Goal: Task Accomplishment & Management: Use online tool/utility

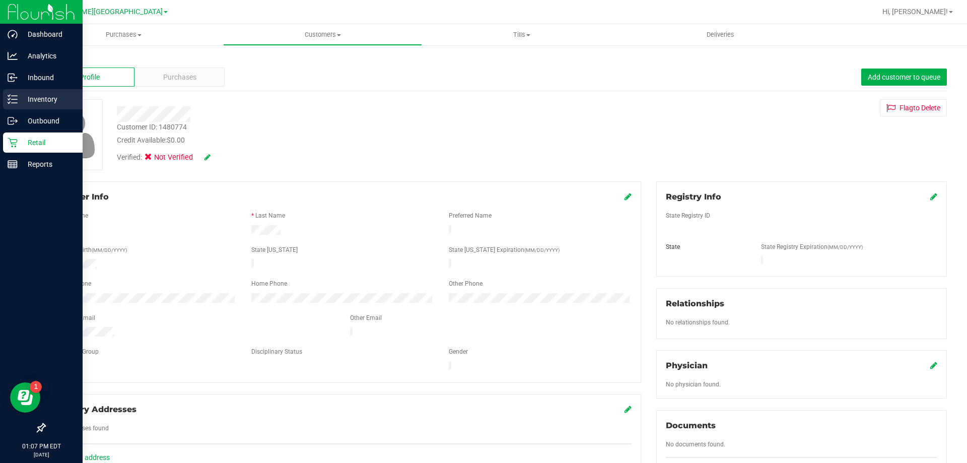
click at [4, 105] on div "Inventory" at bounding box center [43, 99] width 80 height 20
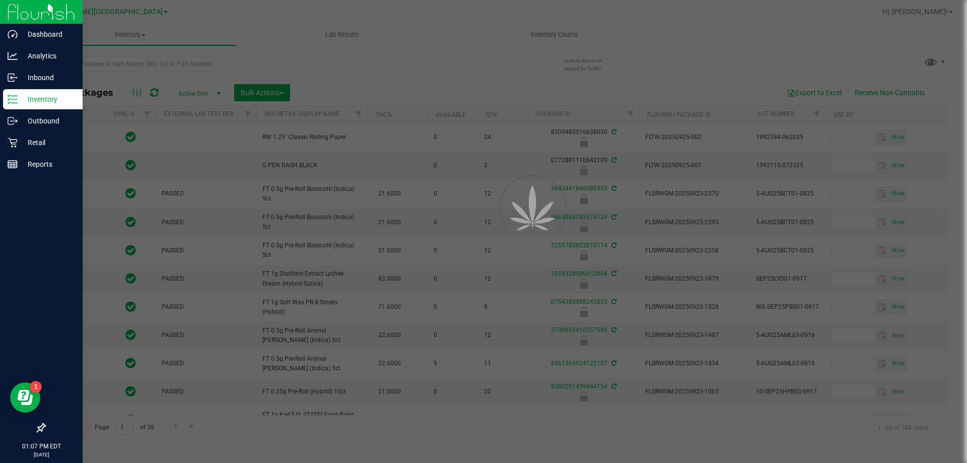
click at [244, 61] on div at bounding box center [483, 231] width 967 height 463
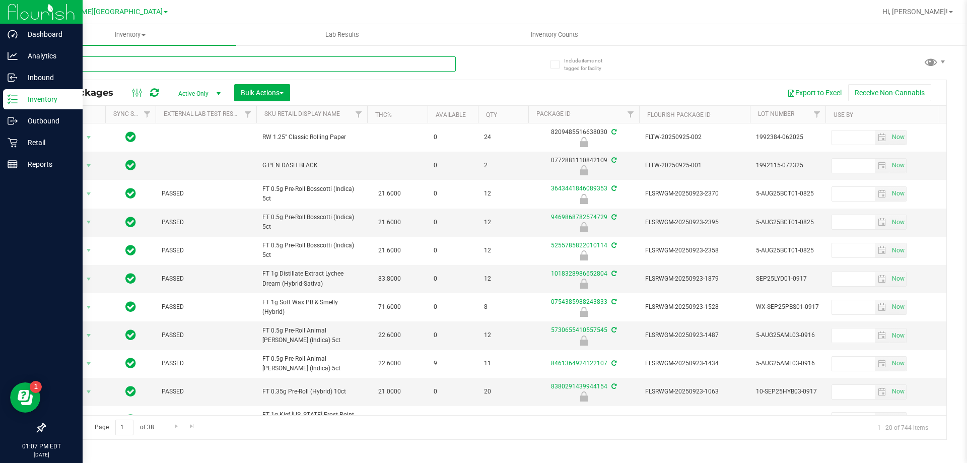
click at [243, 63] on input "text" at bounding box center [249, 63] width 411 height 15
type input "7019385012448868"
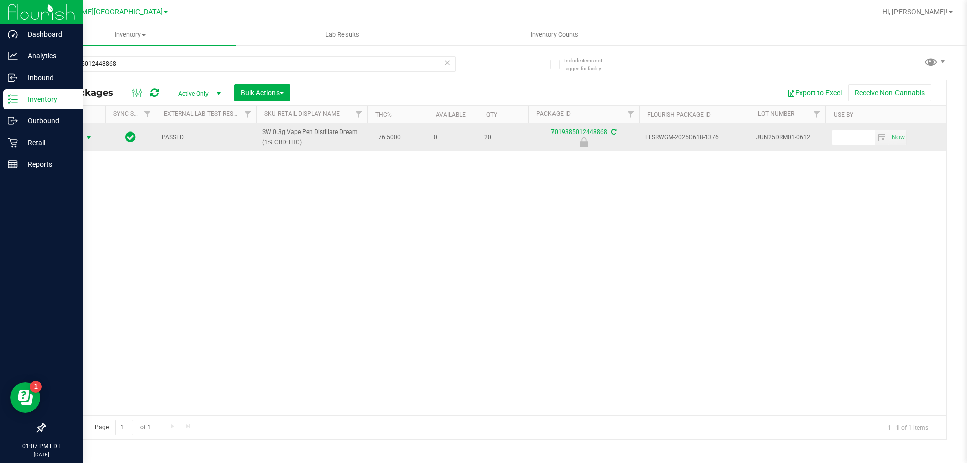
click at [87, 138] on span "select" at bounding box center [89, 137] width 8 height 8
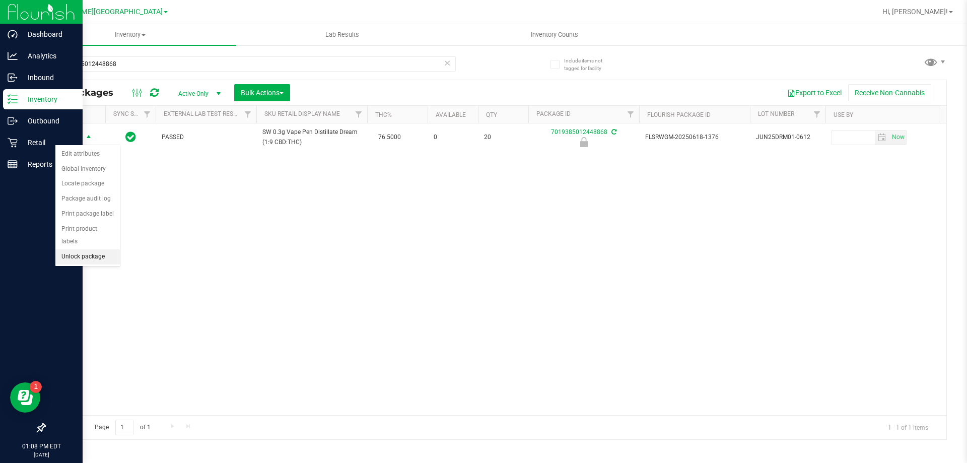
click at [96, 249] on li "Unlock package" at bounding box center [87, 256] width 64 height 15
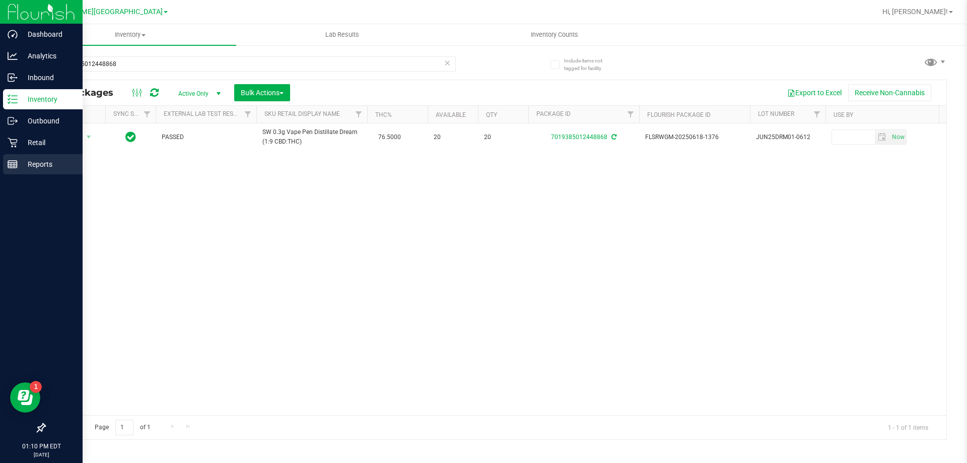
click at [19, 157] on div "Reports" at bounding box center [43, 164] width 80 height 20
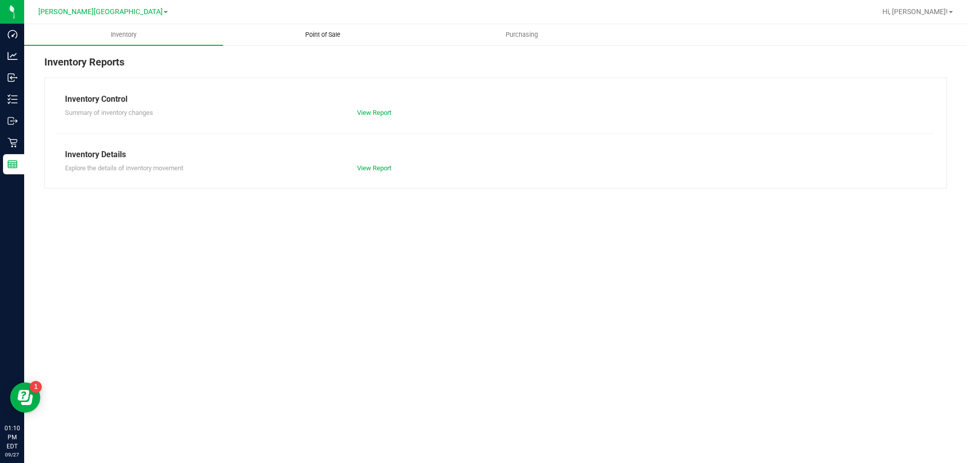
click at [317, 36] on span "Point of Sale" at bounding box center [323, 34] width 62 height 9
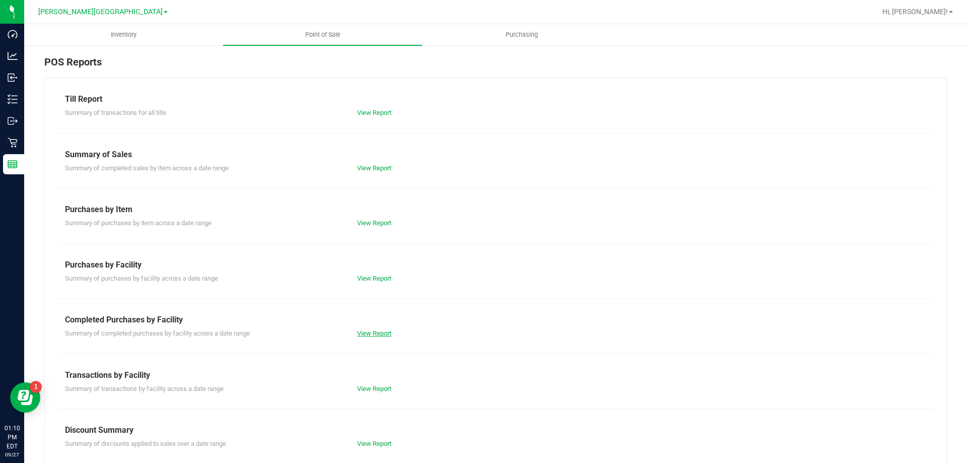
click at [366, 331] on link "View Report" at bounding box center [374, 333] width 34 height 8
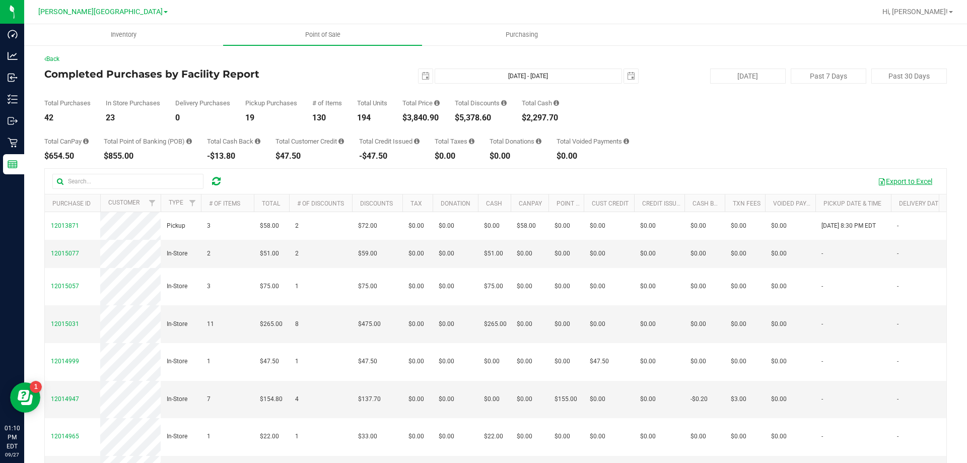
click at [906, 184] on button "Export to Excel" at bounding box center [904, 181] width 67 height 17
click at [217, 181] on icon at bounding box center [216, 181] width 9 height 10
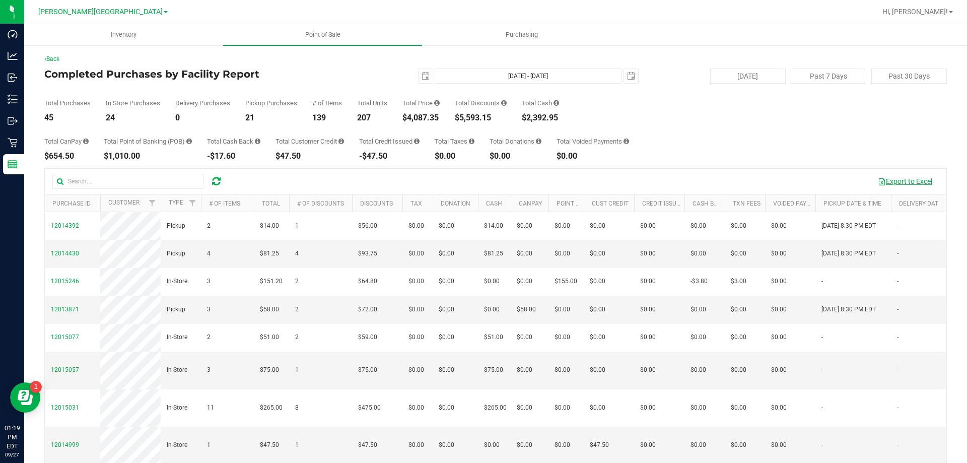
click at [896, 181] on button "Export to Excel" at bounding box center [904, 181] width 67 height 17
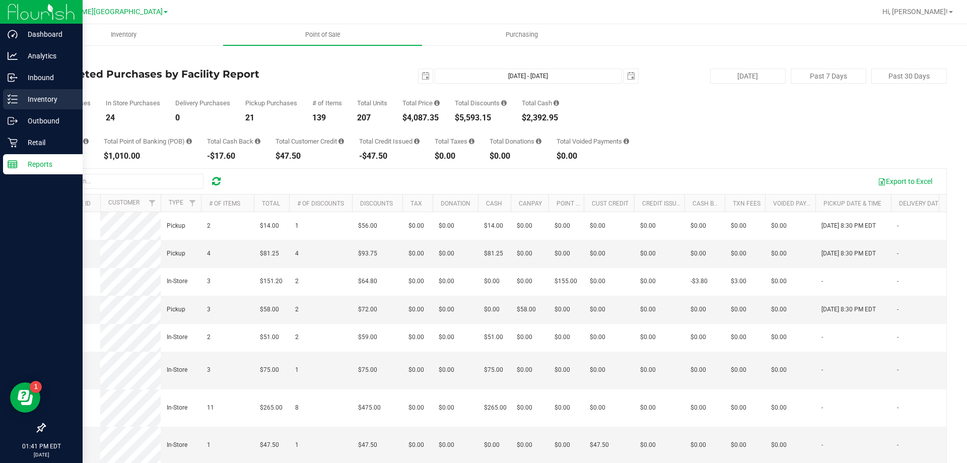
click at [19, 99] on p "Inventory" at bounding box center [48, 99] width 60 height 12
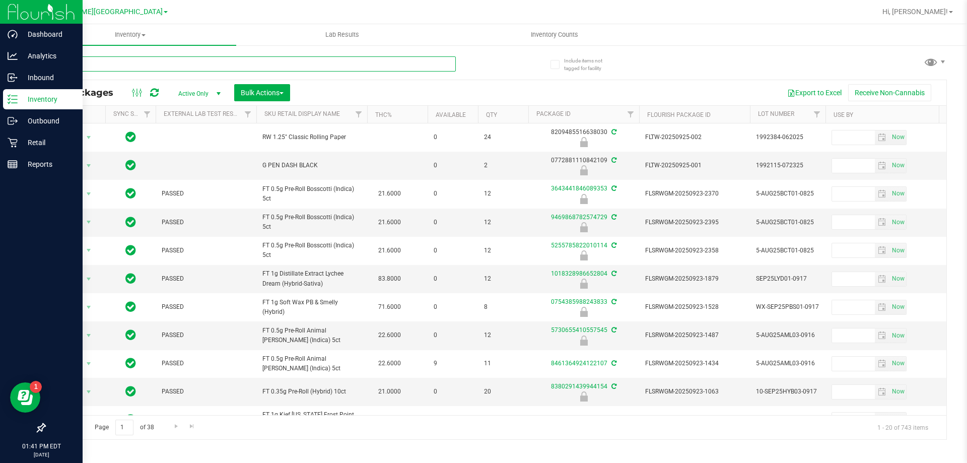
click at [103, 63] on input "text" at bounding box center [249, 63] width 411 height 15
type input "5363403337276892"
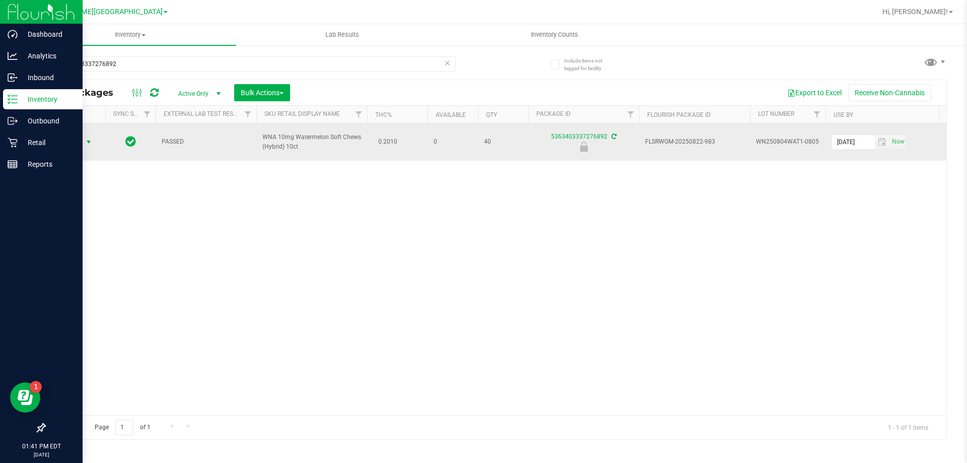
click at [88, 142] on span "select" at bounding box center [89, 142] width 8 height 8
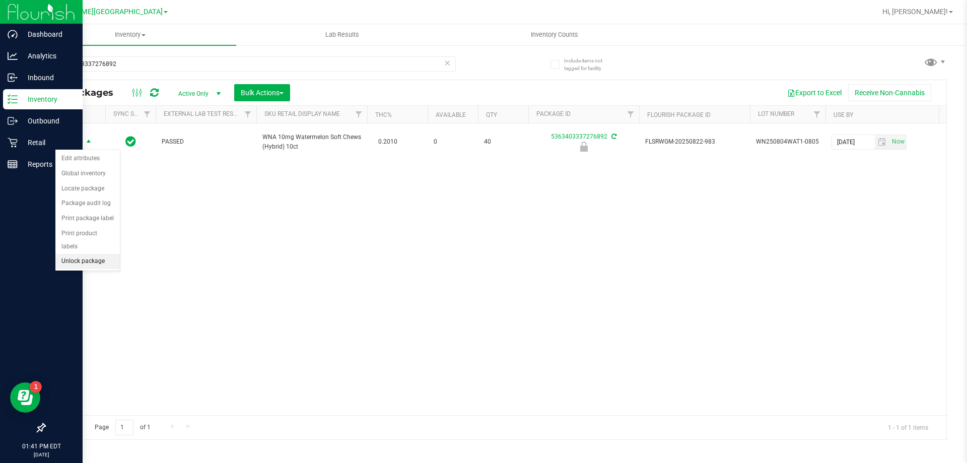
click at [103, 255] on li "Unlock package" at bounding box center [87, 261] width 64 height 15
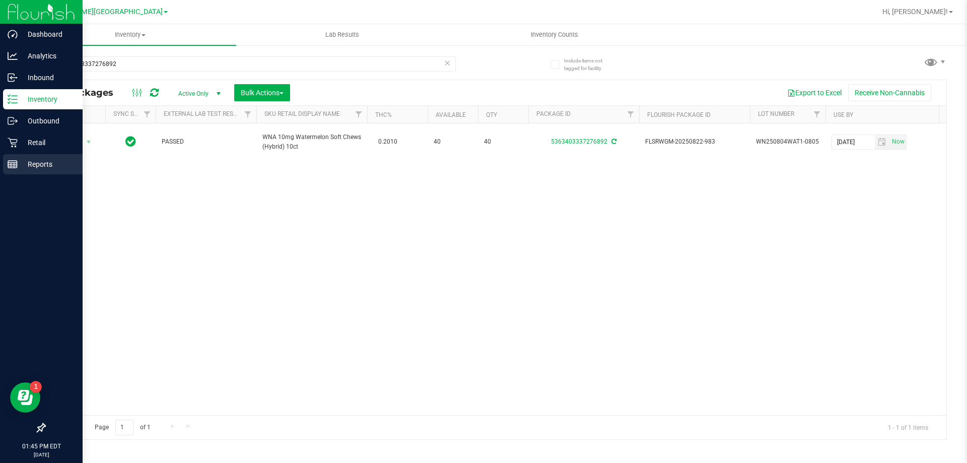
click at [17, 168] on icon at bounding box center [13, 164] width 10 height 10
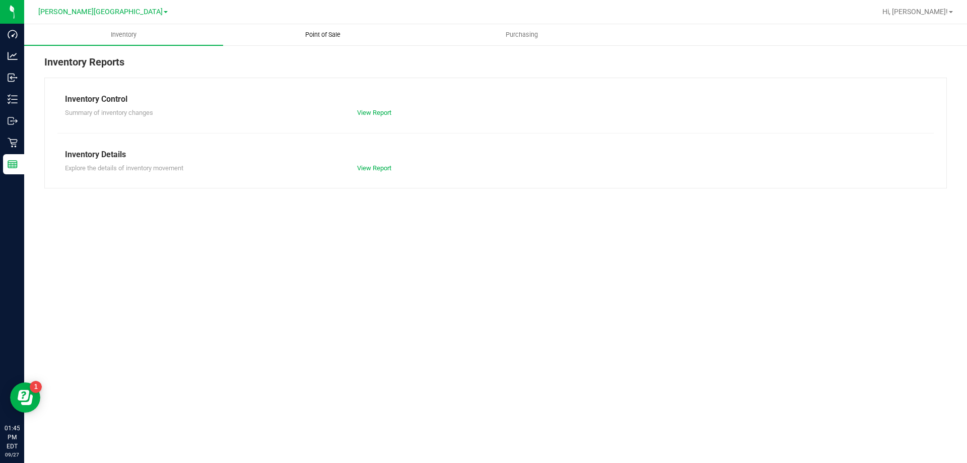
click at [309, 28] on uib-tab-heading "Point of Sale" at bounding box center [323, 35] width 198 height 20
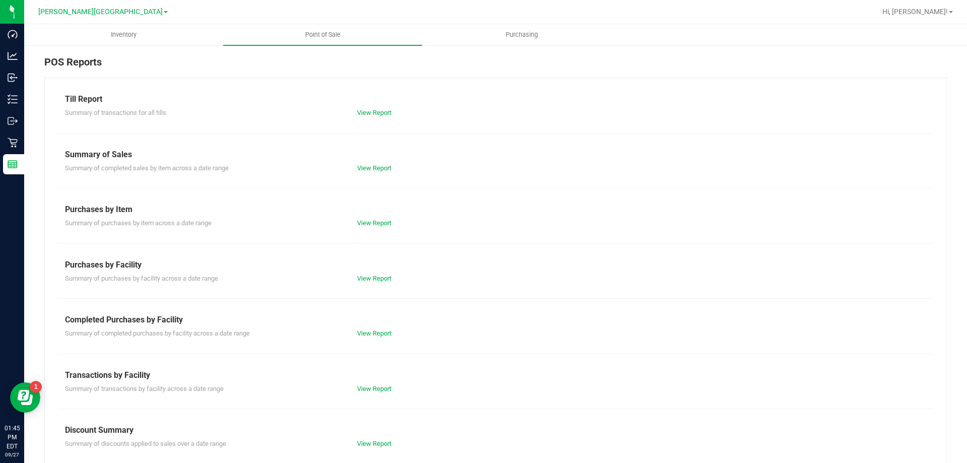
click at [377, 338] on div "Till Report Summary of transactions for all tills View Report Summary of Sales …" at bounding box center [495, 299] width 903 height 442
click at [375, 334] on link "View Report" at bounding box center [374, 333] width 34 height 8
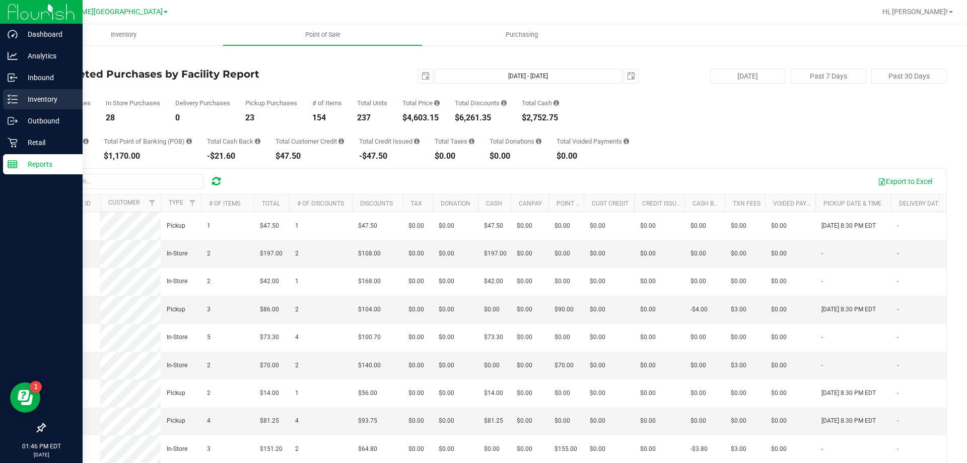
click at [11, 96] on icon at bounding box center [13, 99] width 10 height 10
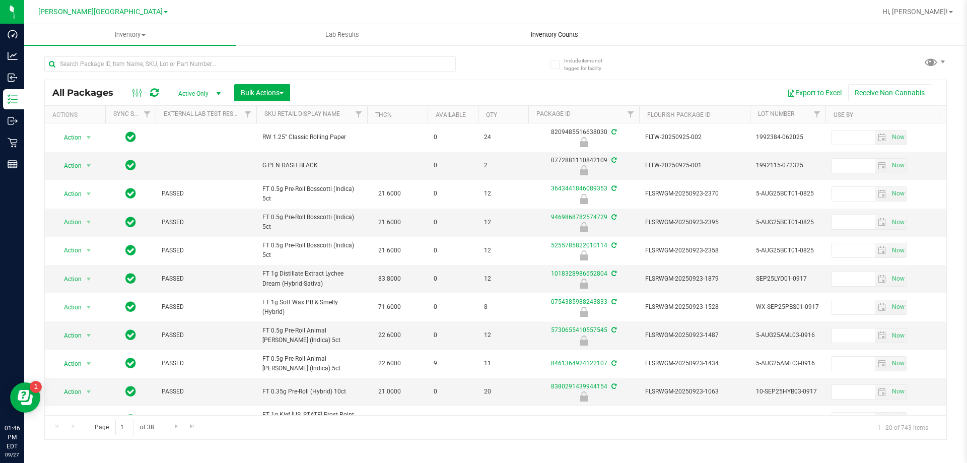
click at [542, 37] on span "Inventory Counts" at bounding box center [554, 34] width 75 height 9
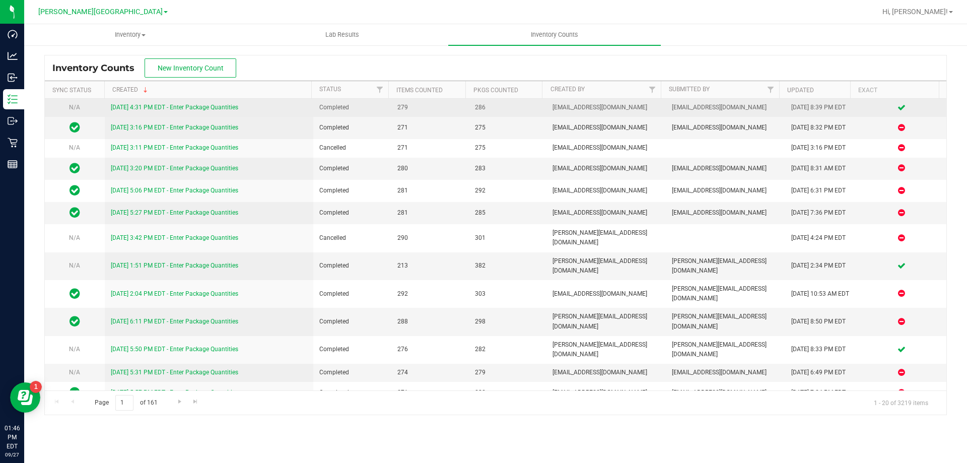
click at [210, 105] on link "[DATE] 4:31 PM EDT - Enter Package Quantities" at bounding box center [174, 107] width 127 height 7
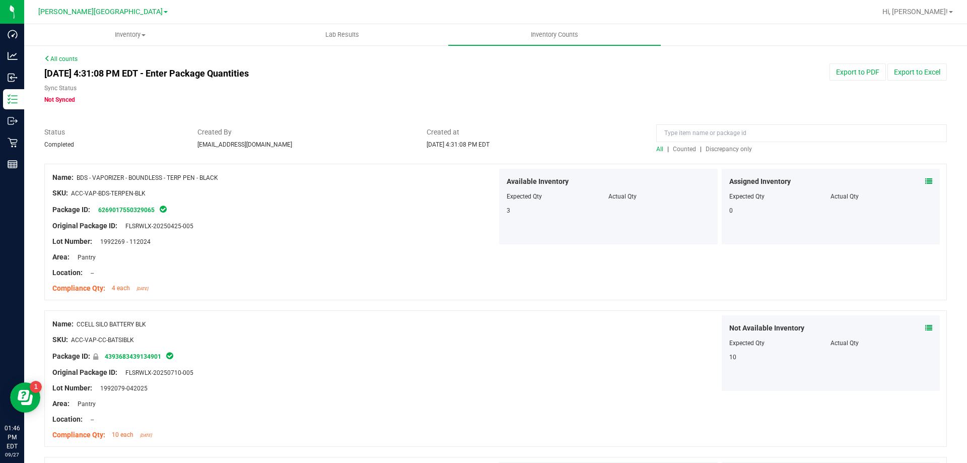
click at [721, 149] on span "Discrepancy only" at bounding box center [729, 149] width 46 height 7
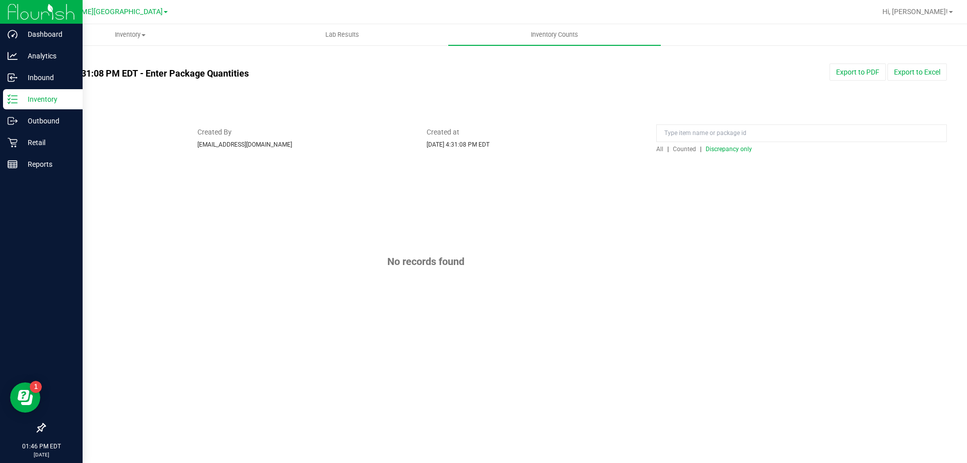
click at [23, 101] on p "Inventory" at bounding box center [48, 99] width 60 height 12
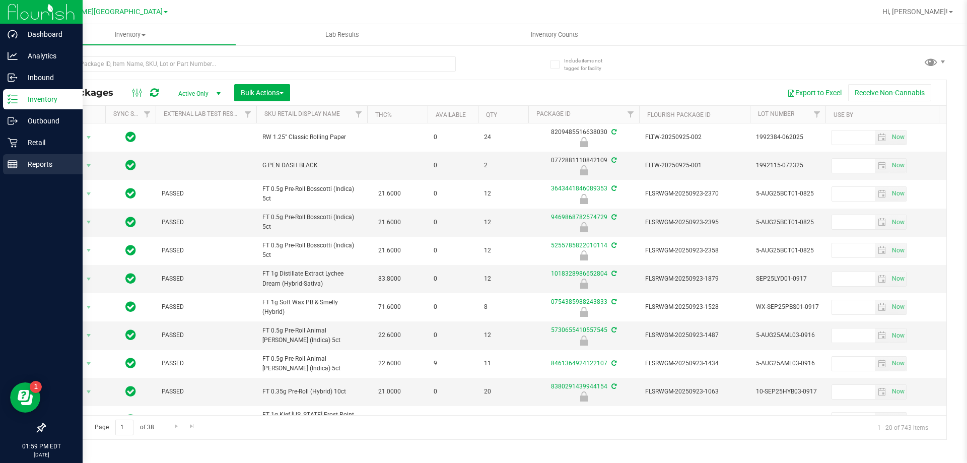
click at [23, 174] on div "Reports" at bounding box center [43, 164] width 80 height 20
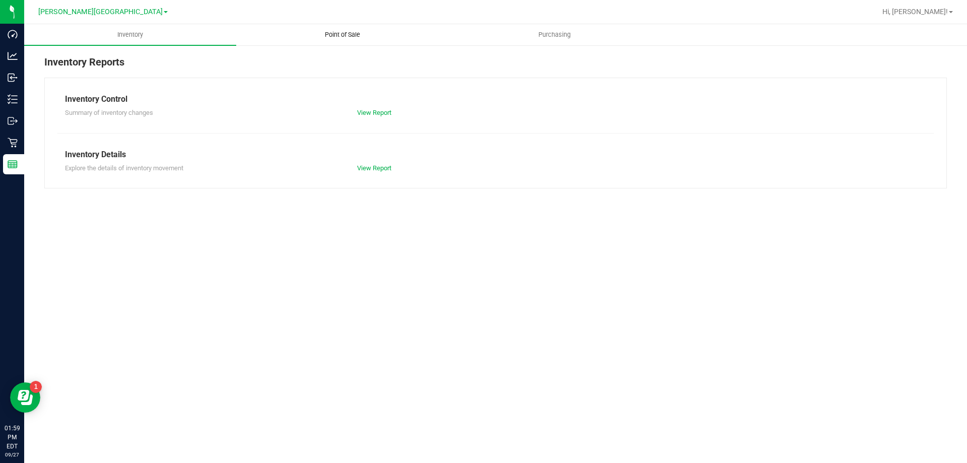
click at [332, 35] on span "Point of Sale" at bounding box center [342, 34] width 62 height 9
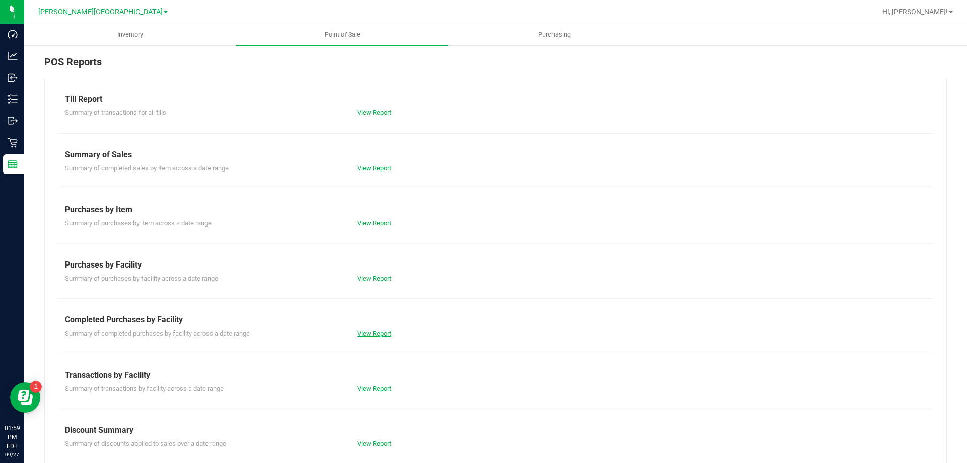
click at [378, 334] on link "View Report" at bounding box center [374, 333] width 34 height 8
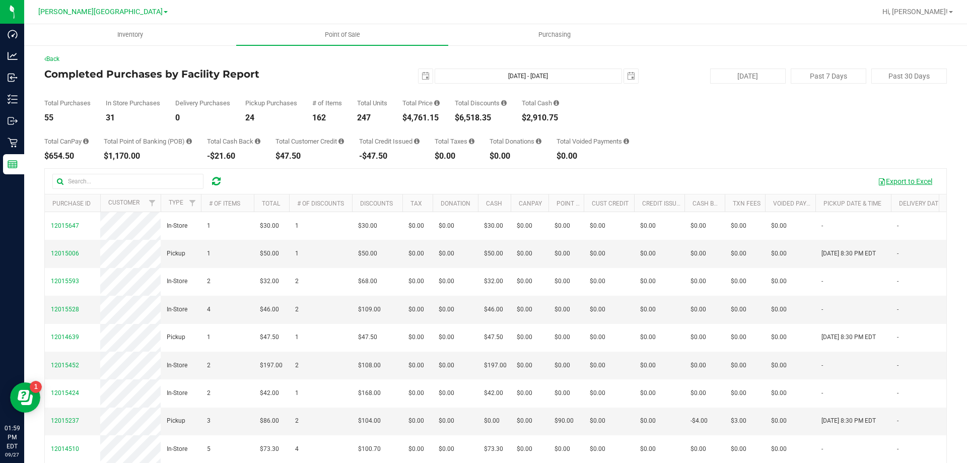
click at [915, 181] on button "Export to Excel" at bounding box center [904, 181] width 67 height 17
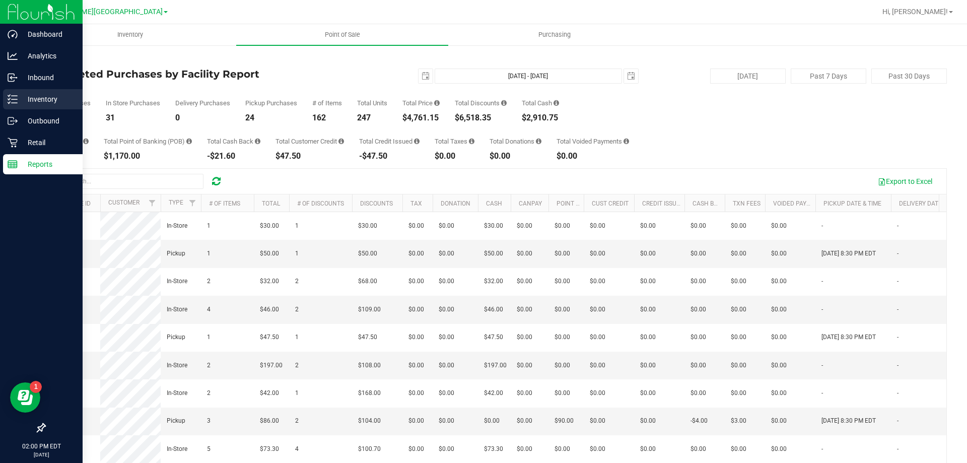
click at [23, 95] on p "Inventory" at bounding box center [48, 99] width 60 height 12
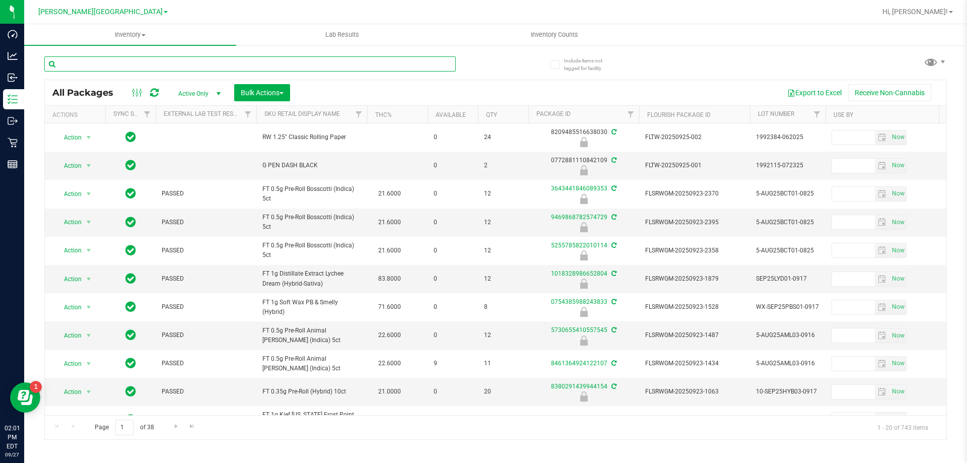
click at [194, 67] on input "text" at bounding box center [249, 63] width 411 height 15
type input "0670844484540687"
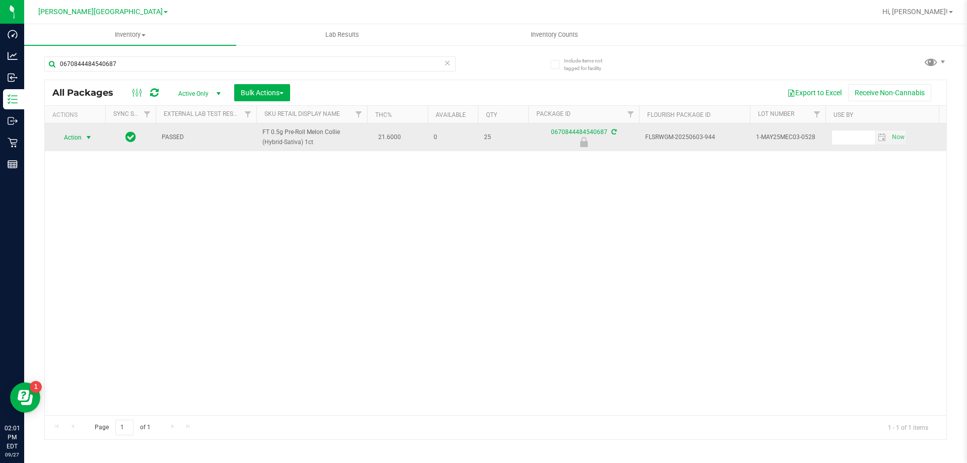
click at [83, 138] on span "select" at bounding box center [89, 137] width 13 height 14
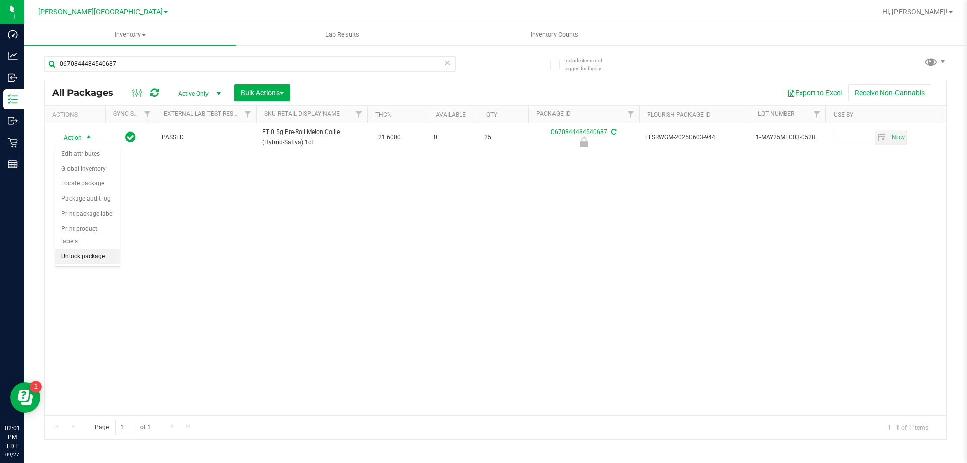
click at [96, 249] on li "Unlock package" at bounding box center [87, 256] width 64 height 15
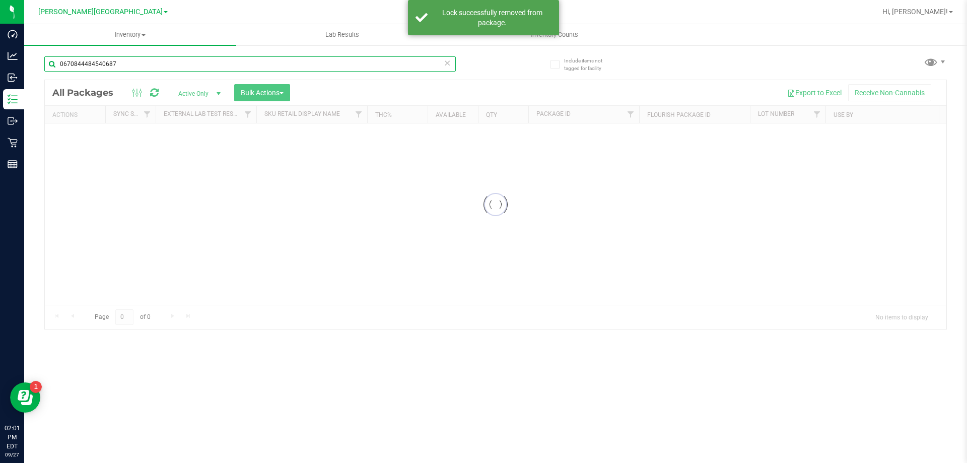
click at [189, 63] on input "0670844484540687" at bounding box center [249, 63] width 411 height 15
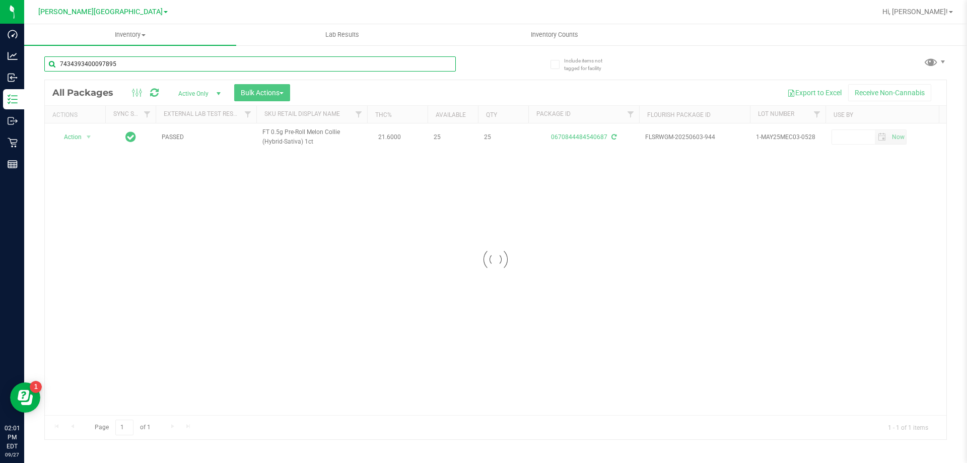
type input "7434393400097895"
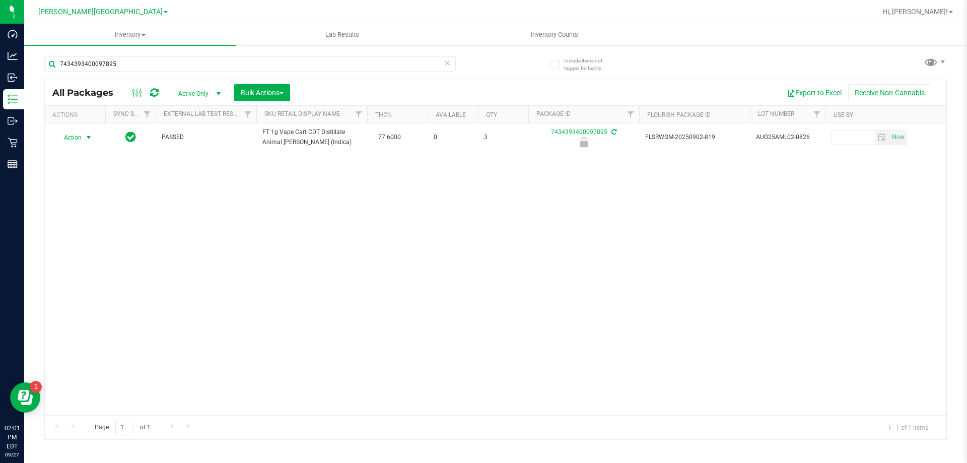
click at [74, 137] on span "Action" at bounding box center [68, 137] width 27 height 14
click at [88, 249] on li "Unlock package" at bounding box center [87, 256] width 64 height 15
click at [331, 60] on input "7434393400097895" at bounding box center [249, 63] width 411 height 15
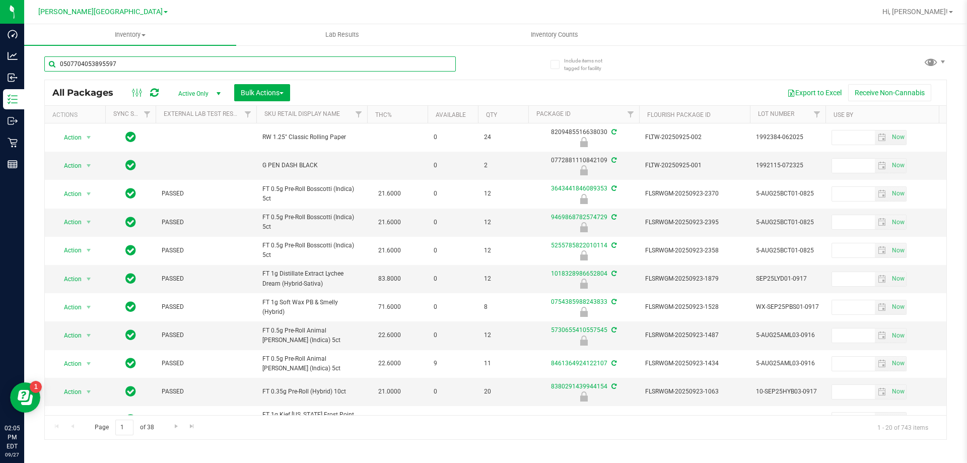
type input "0507704053895597"
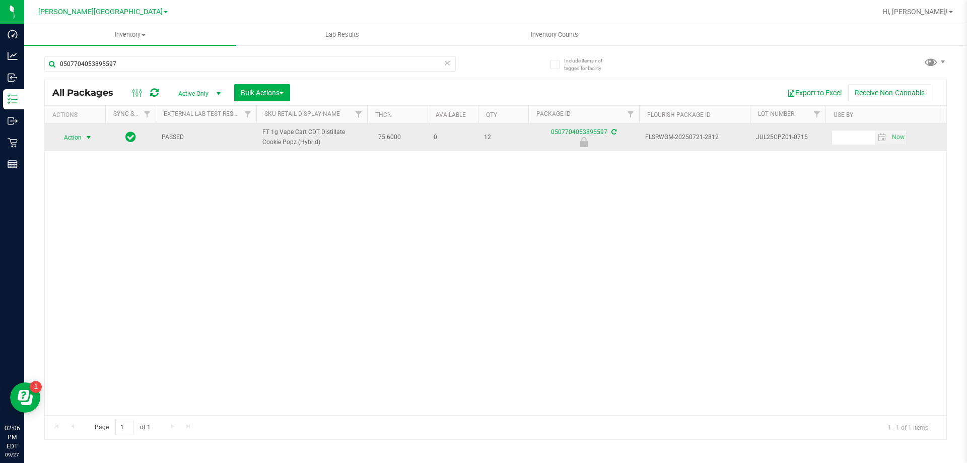
click at [72, 138] on span "Action" at bounding box center [68, 137] width 27 height 14
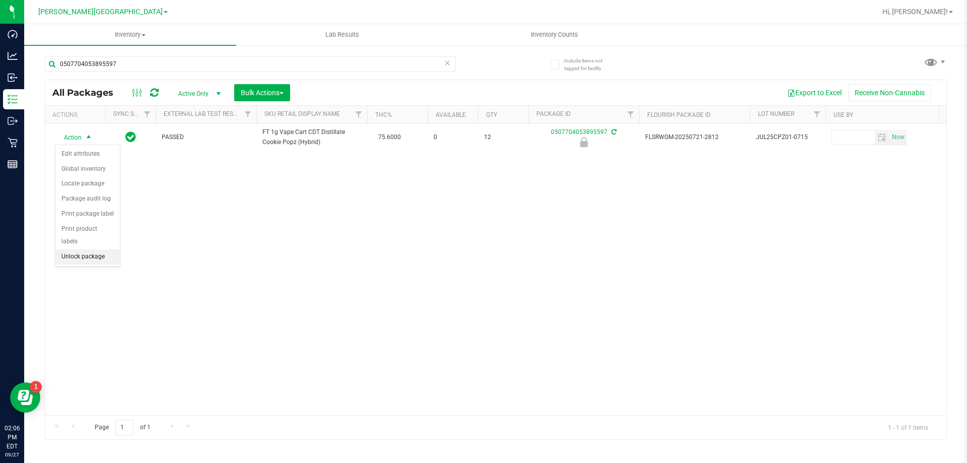
click at [88, 249] on li "Unlock package" at bounding box center [87, 256] width 64 height 15
click at [446, 65] on icon at bounding box center [447, 62] width 7 height 12
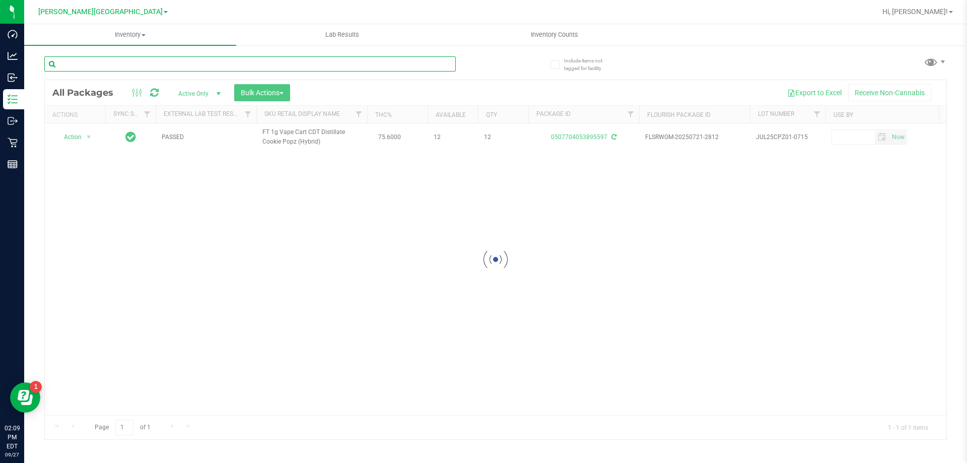
click at [427, 62] on input "text" at bounding box center [249, 63] width 411 height 15
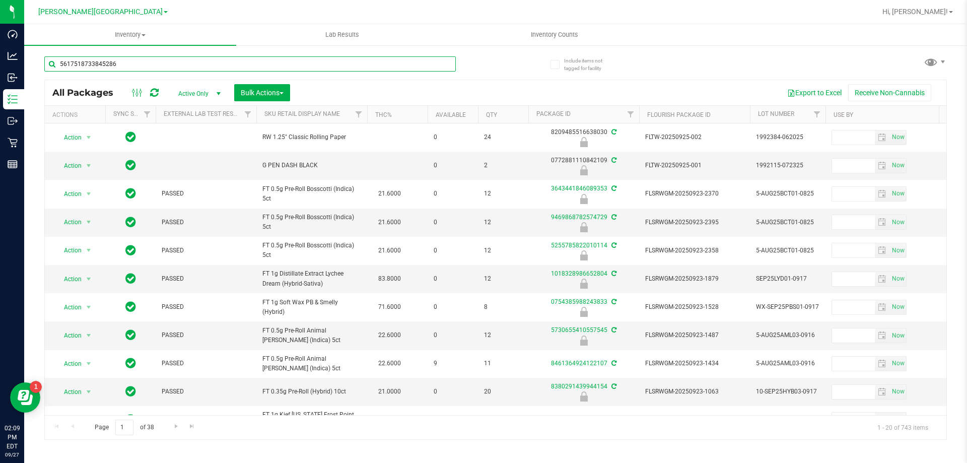
type input "5617518733845286"
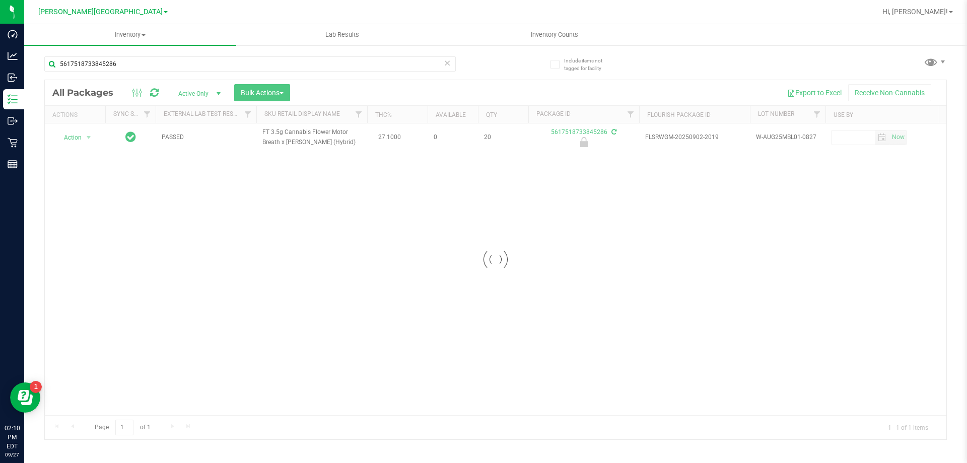
click at [81, 138] on div at bounding box center [496, 259] width 902 height 359
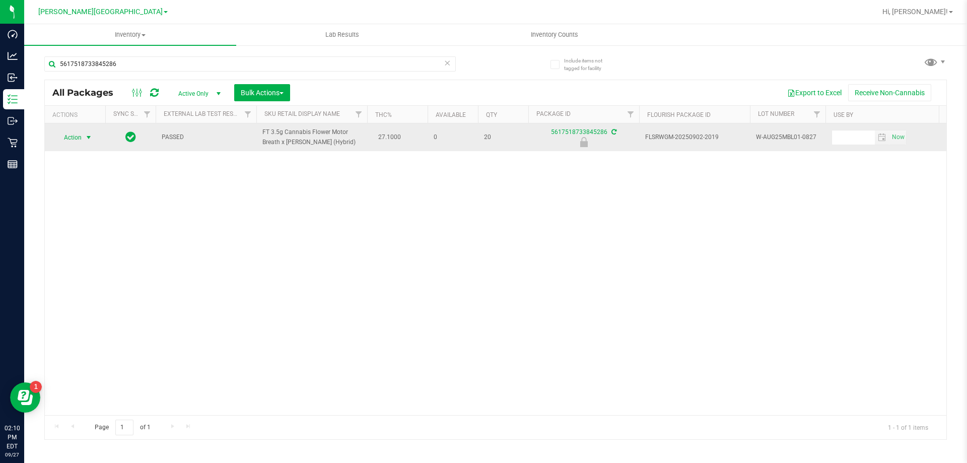
click at [76, 140] on span "Action" at bounding box center [68, 137] width 27 height 14
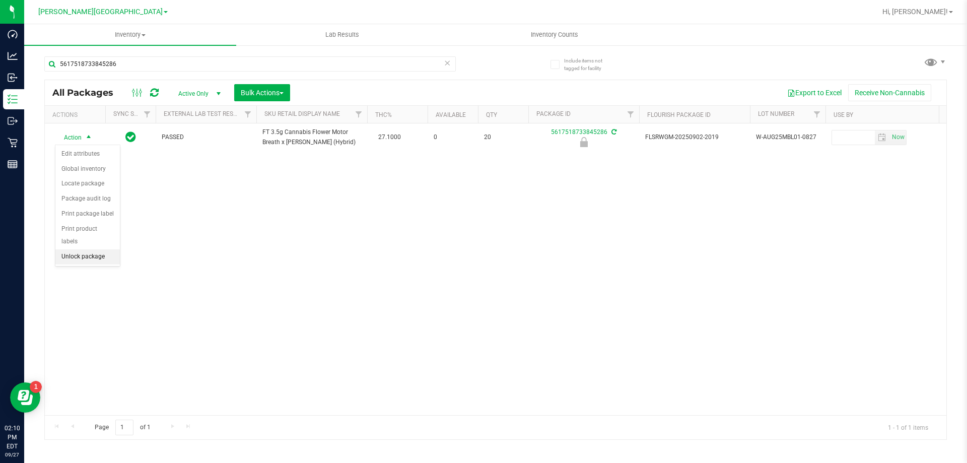
click at [93, 249] on li "Unlock package" at bounding box center [87, 256] width 64 height 15
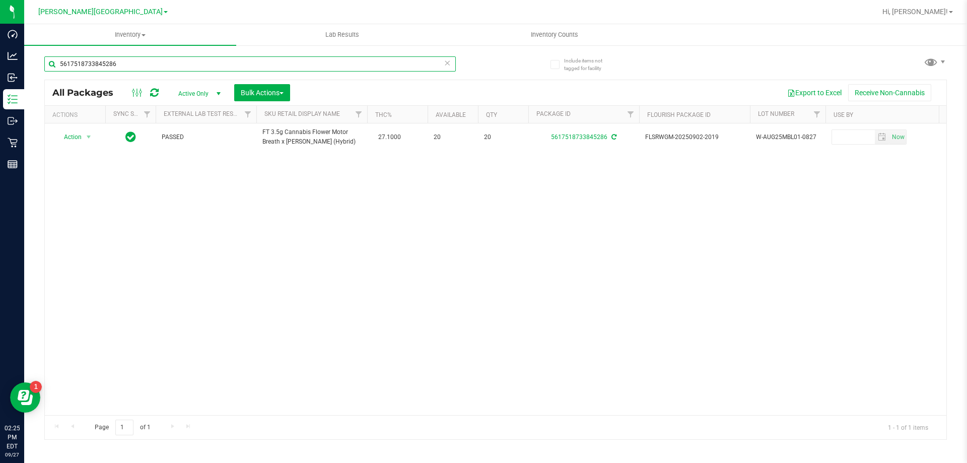
click at [130, 65] on input "5617518733845286" at bounding box center [249, 63] width 411 height 15
type input "[CREDIT_CARD_NUMBER]"
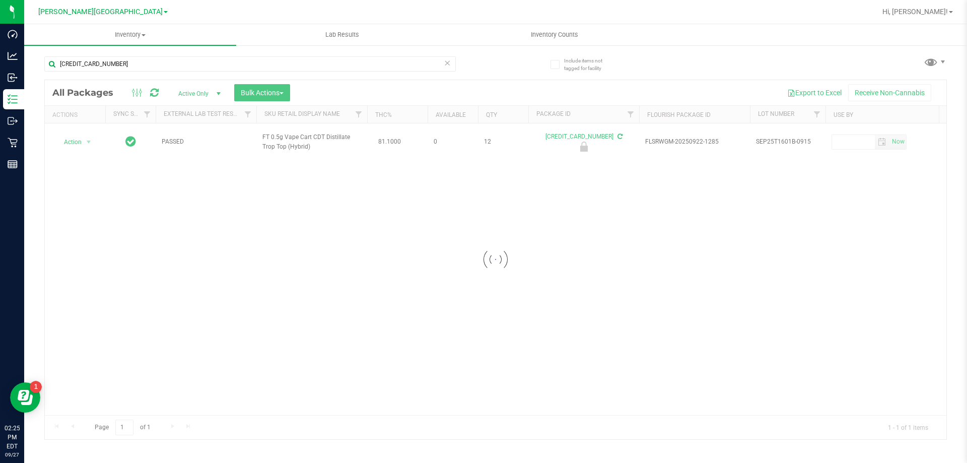
click at [80, 141] on div at bounding box center [496, 259] width 902 height 359
click at [80, 141] on span "Action" at bounding box center [68, 142] width 27 height 14
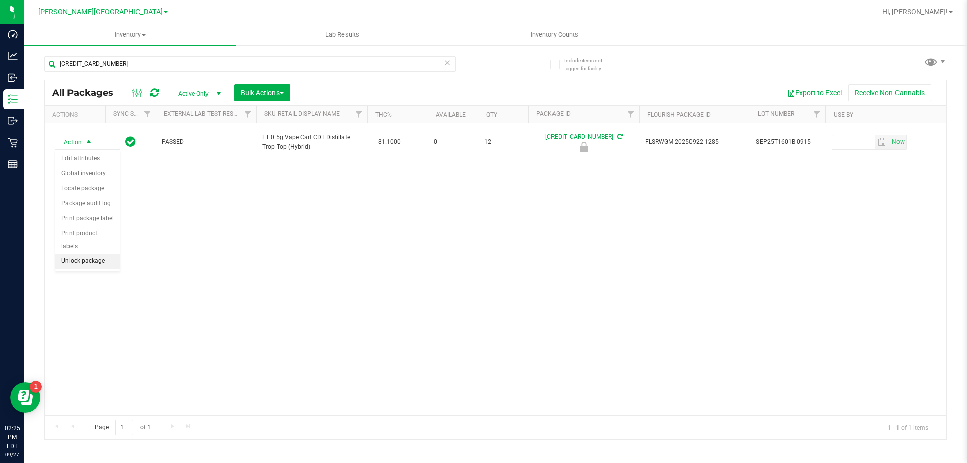
click at [95, 254] on li "Unlock package" at bounding box center [87, 261] width 64 height 15
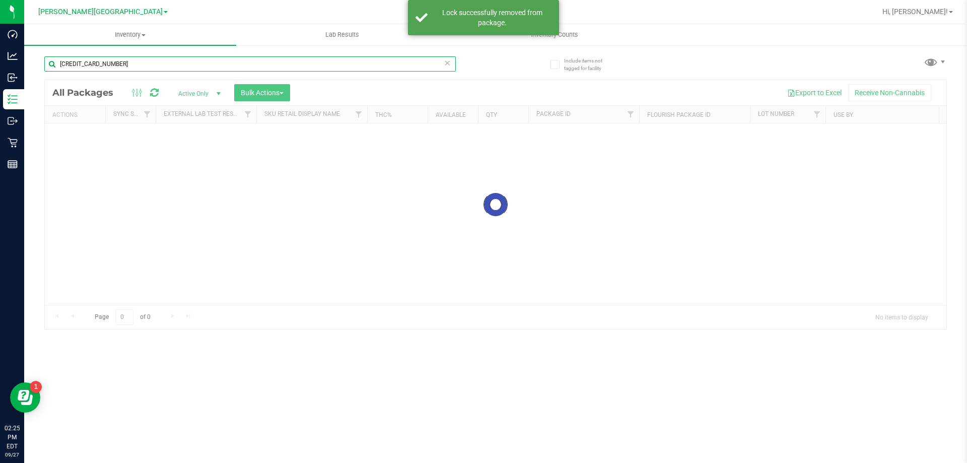
click at [136, 61] on input "[CREDIT_CARD_NUMBER]" at bounding box center [249, 63] width 411 height 15
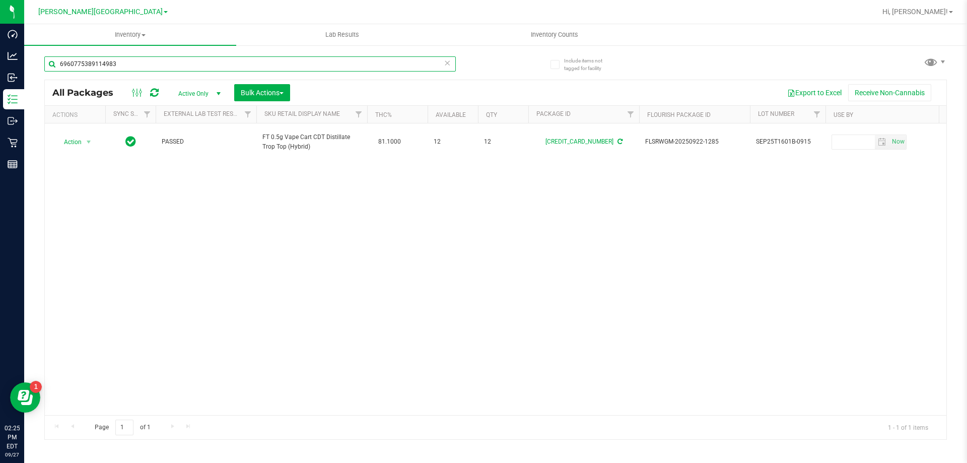
type input "6960775389114983"
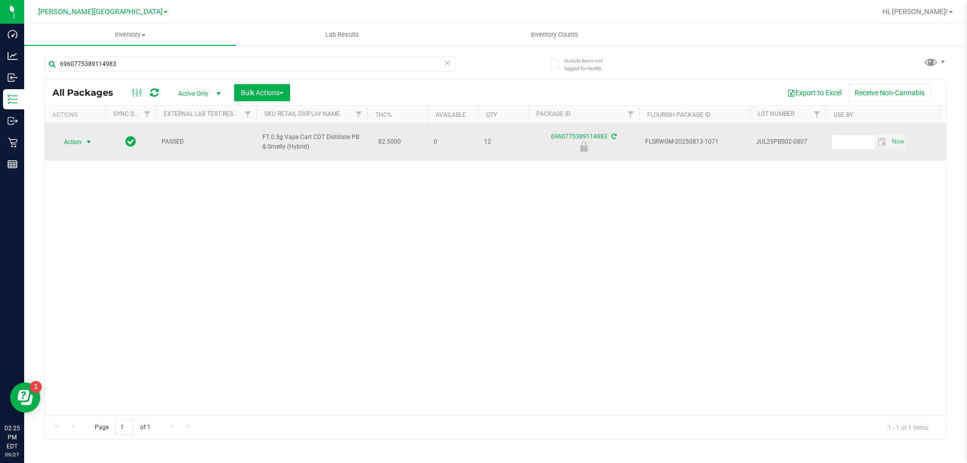
click at [80, 143] on span "Action" at bounding box center [68, 142] width 27 height 14
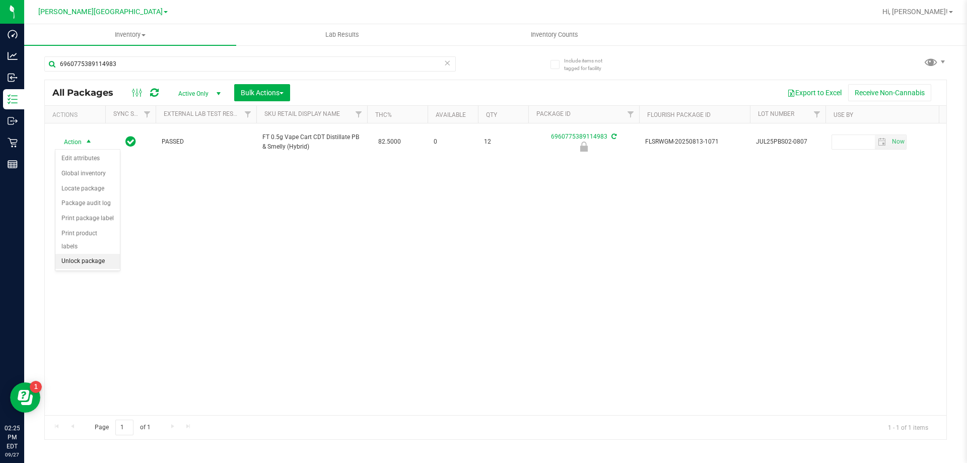
click at [89, 254] on li "Unlock package" at bounding box center [87, 261] width 64 height 15
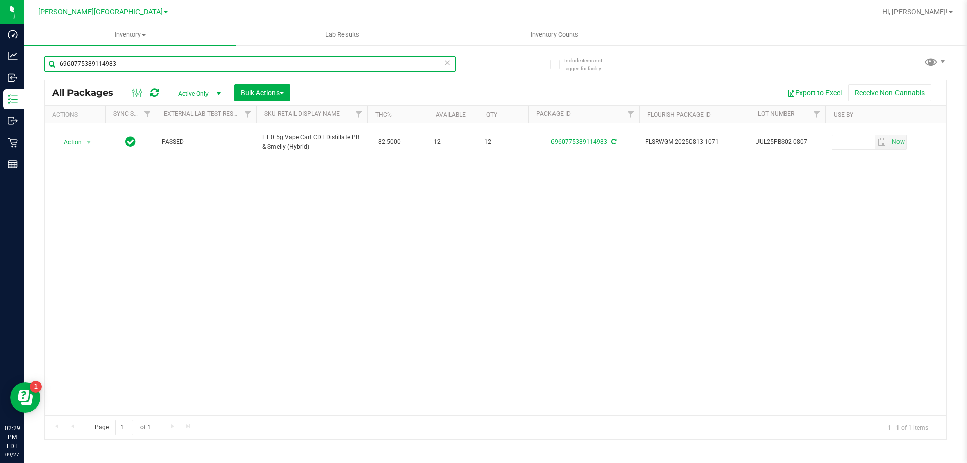
click at [131, 59] on input "6960775389114983" at bounding box center [249, 63] width 411 height 15
type input "7454816585850195"
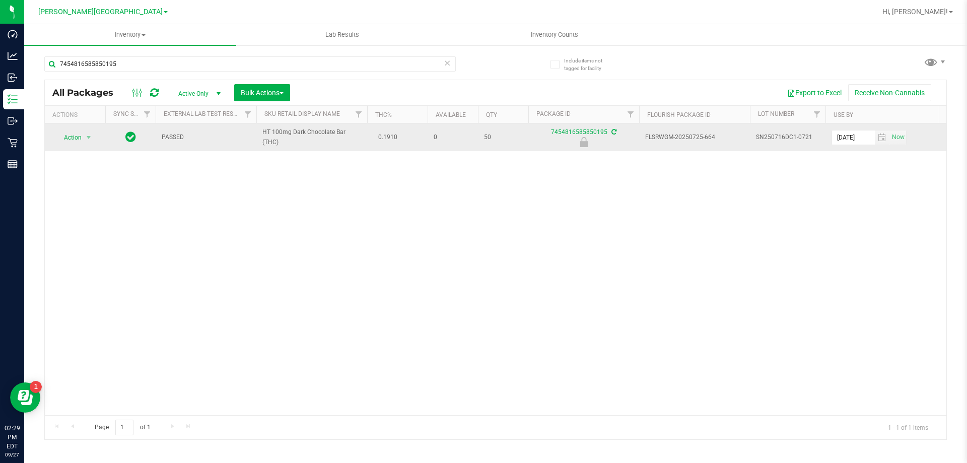
click at [72, 137] on span "Action" at bounding box center [68, 137] width 27 height 14
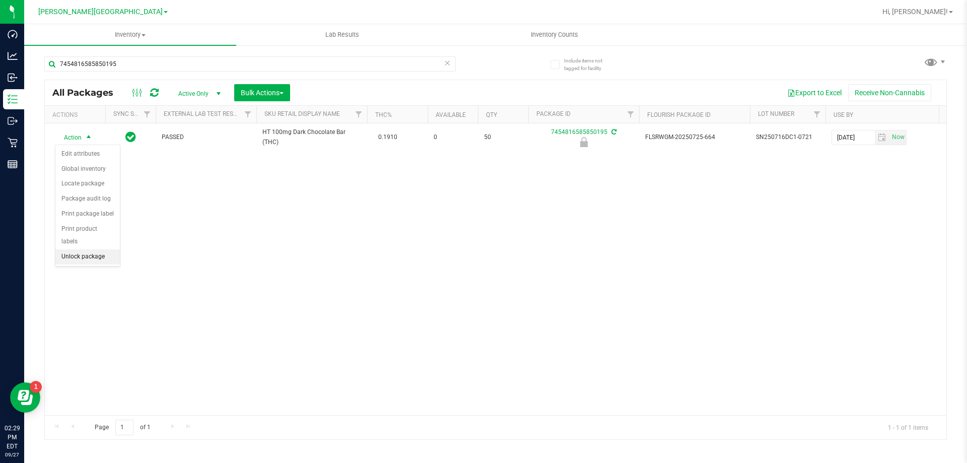
click at [96, 249] on li "Unlock package" at bounding box center [87, 256] width 64 height 15
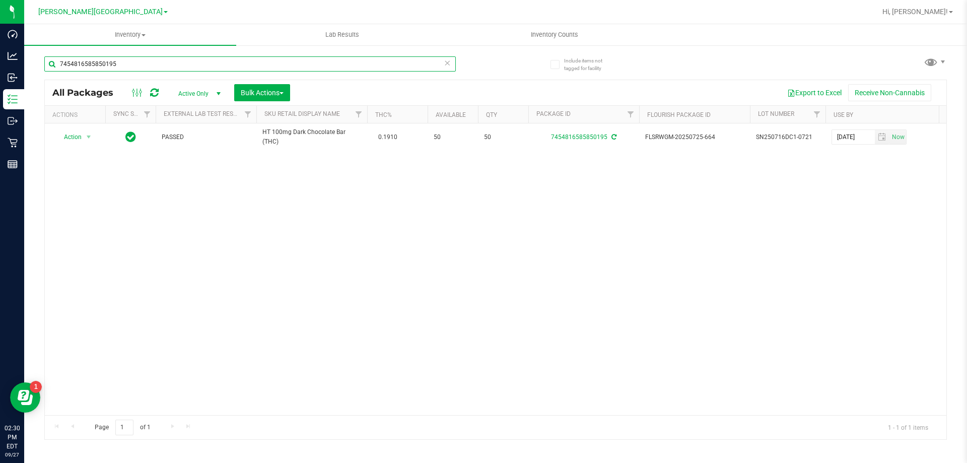
click at [170, 60] on input "7454816585850195" at bounding box center [249, 63] width 411 height 15
type input "8665846894659871"
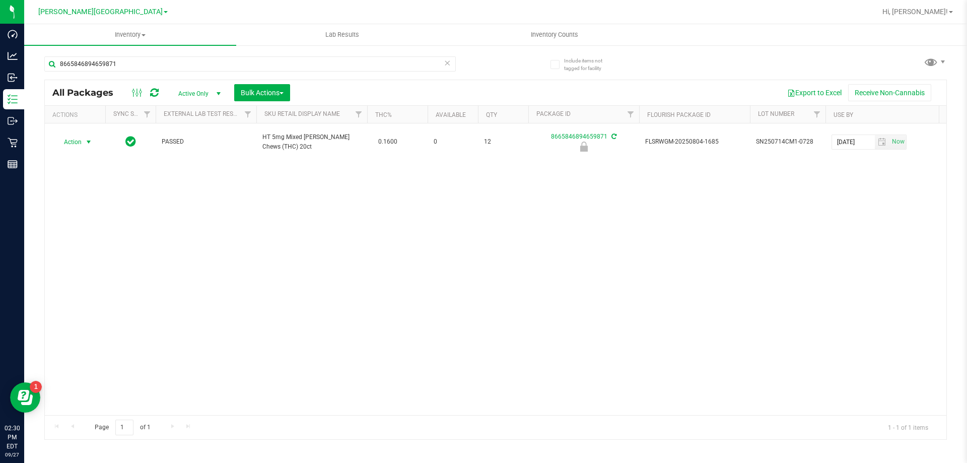
click at [76, 140] on span "Action" at bounding box center [68, 142] width 27 height 14
click at [91, 249] on li "Unlock package" at bounding box center [87, 256] width 64 height 15
